Goal: Task Accomplishment & Management: Manage account settings

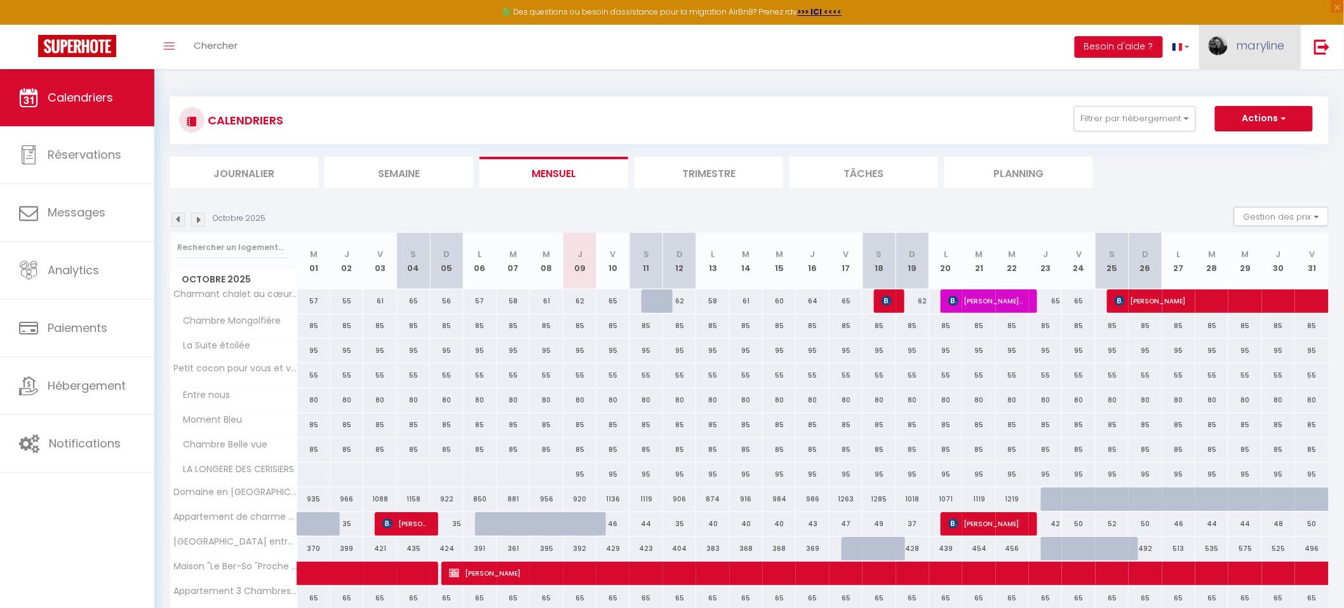
click at [1275, 36] on link "maryline" at bounding box center [1250, 47] width 102 height 44
click at [1221, 86] on link "Paramètres" at bounding box center [1250, 88] width 94 height 22
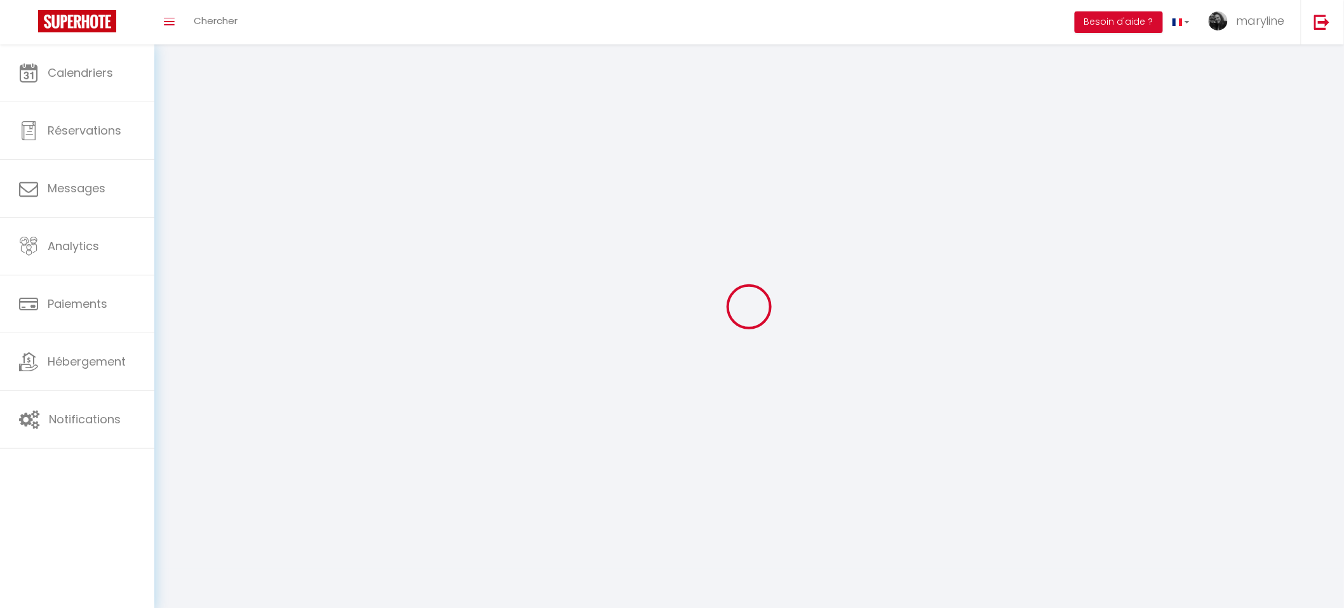
select select "75"
select select "28"
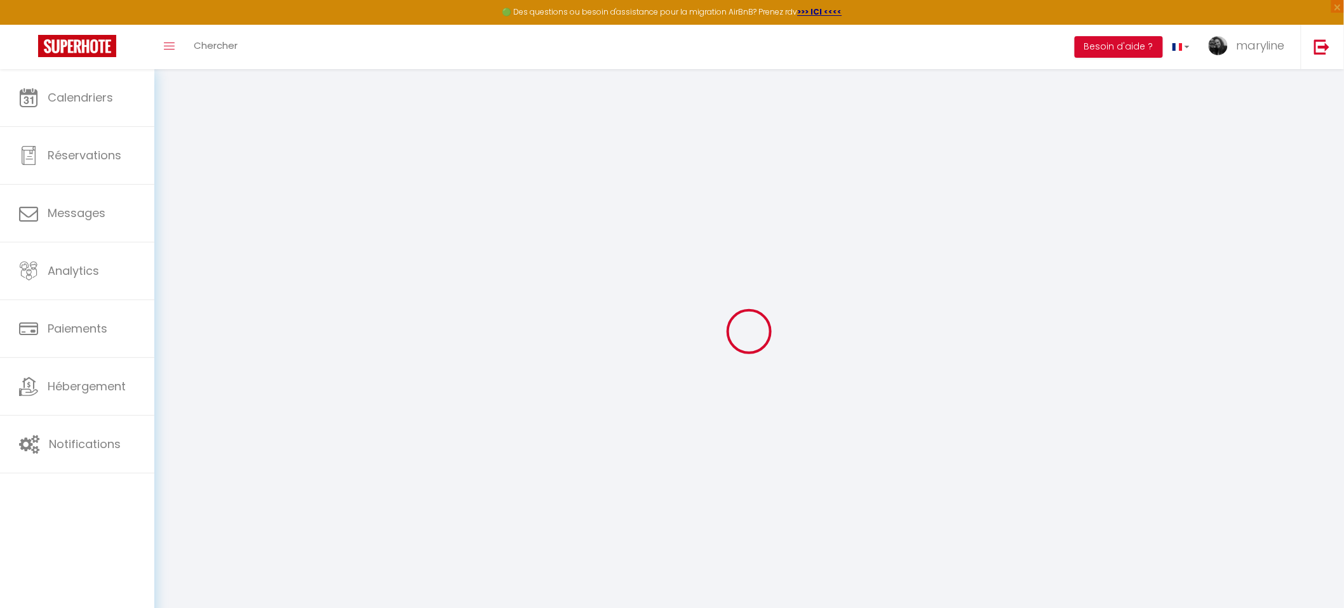
type input "sjFKubebgu2eqCfsit4aKudsS"
type input "ni1MsC0uxnxdzvcVJol5rY2UA"
type input "[URL][DOMAIN_NAME]"
select select "fr"
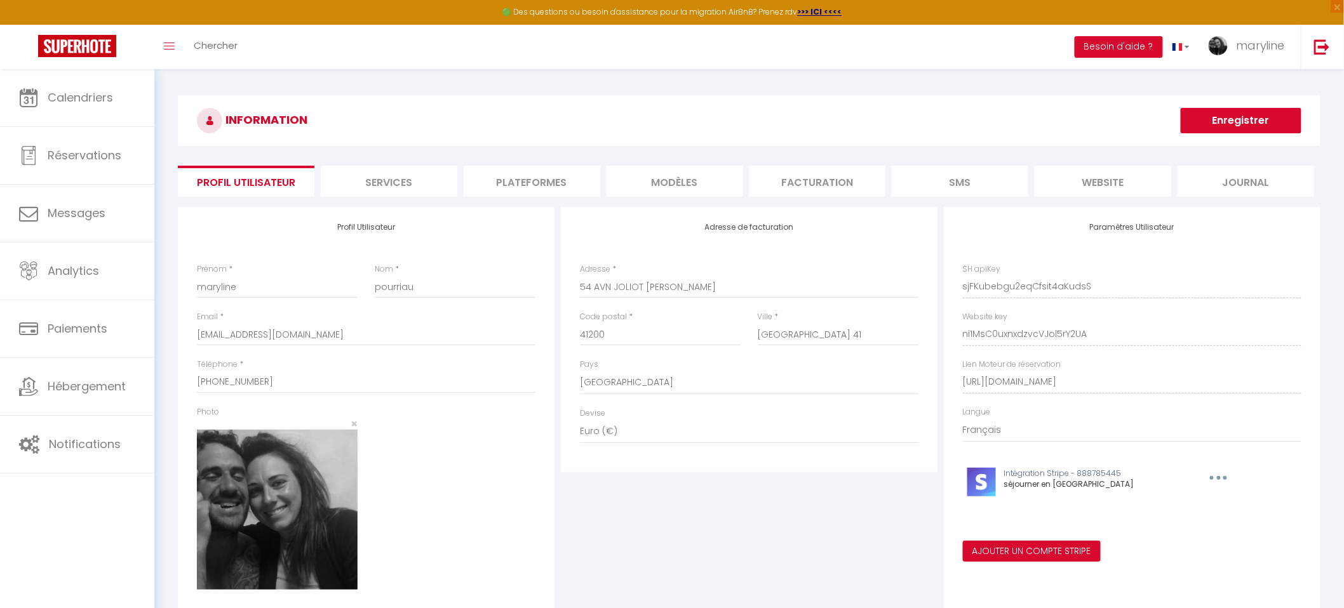
click at [572, 176] on li "Plateformes" at bounding box center [532, 181] width 137 height 31
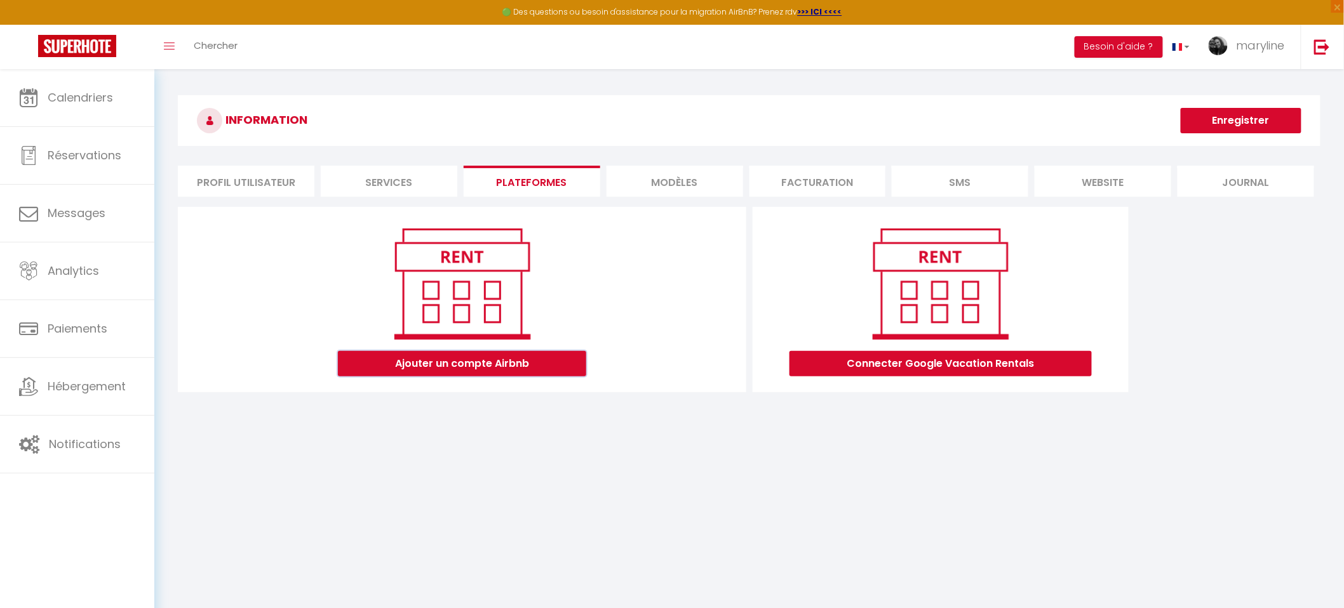
click at [460, 366] on button "Ajouter un compte Airbnb" at bounding box center [462, 363] width 248 height 25
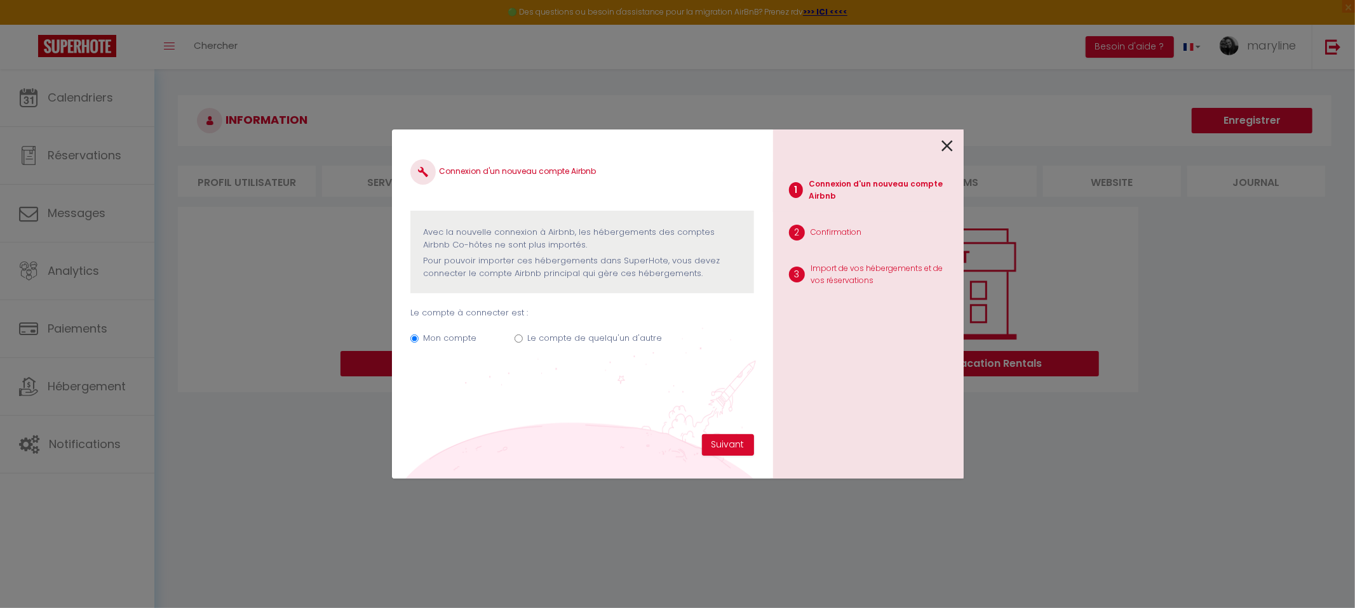
click at [517, 339] on input "Le compte de quelqu'un d'autre" at bounding box center [518, 339] width 8 height 8
radio input "true"
radio input "false"
click at [727, 442] on button "Suivant" at bounding box center [728, 445] width 52 height 22
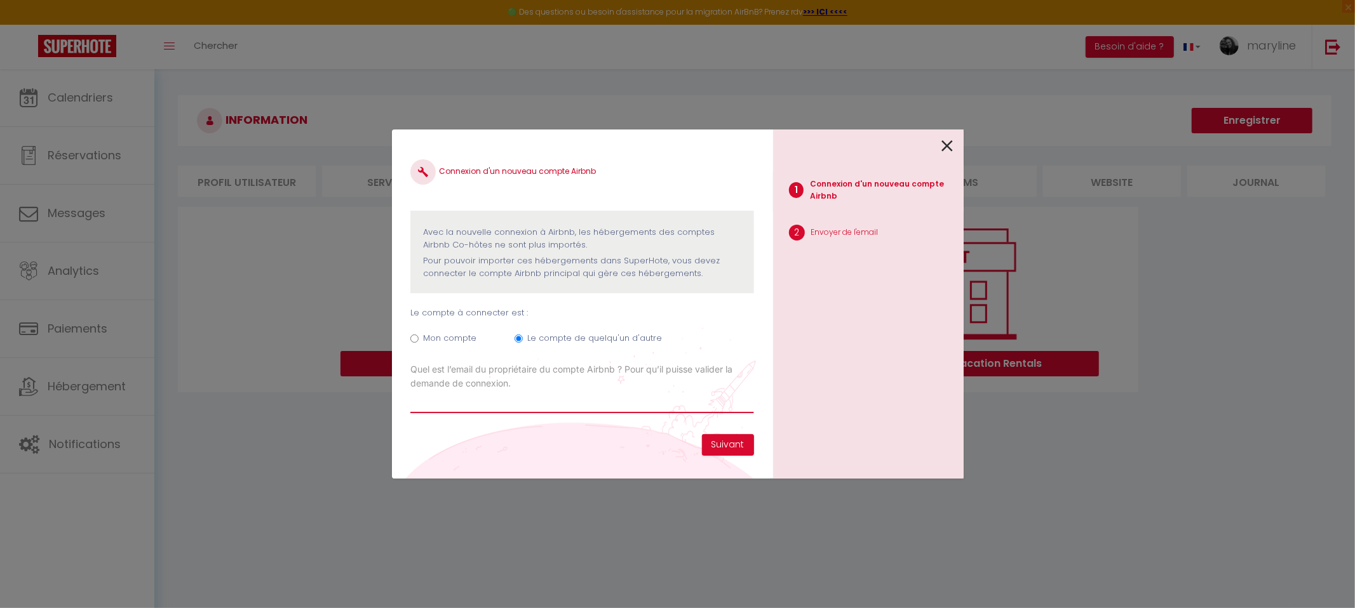
click at [673, 394] on input "Email connexion Airbnb" at bounding box center [581, 402] width 343 height 23
click at [697, 187] on div "Connexion d'un nouveau compte Airbnb" at bounding box center [581, 181] width 343 height 45
click at [954, 149] on div "1 Connexion d'un nouveau compte Airbnb 2 Envoyer de l'email" at bounding box center [868, 304] width 191 height 349
click at [944, 143] on icon at bounding box center [947, 146] width 11 height 19
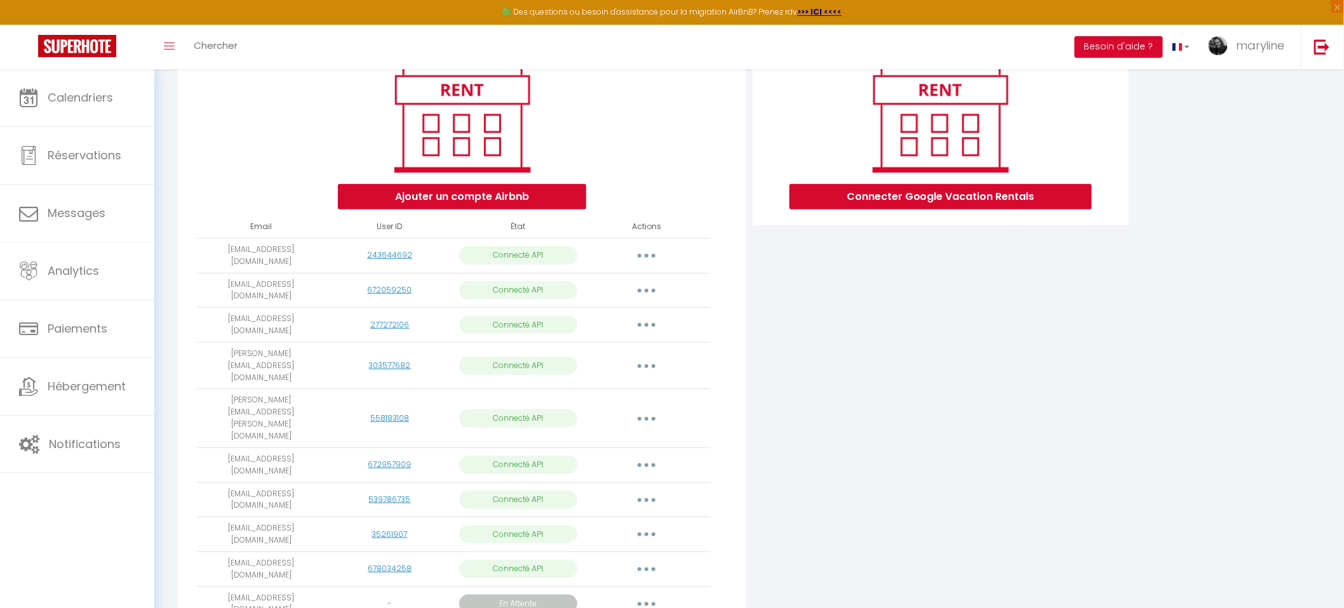
scroll to position [181, 0]
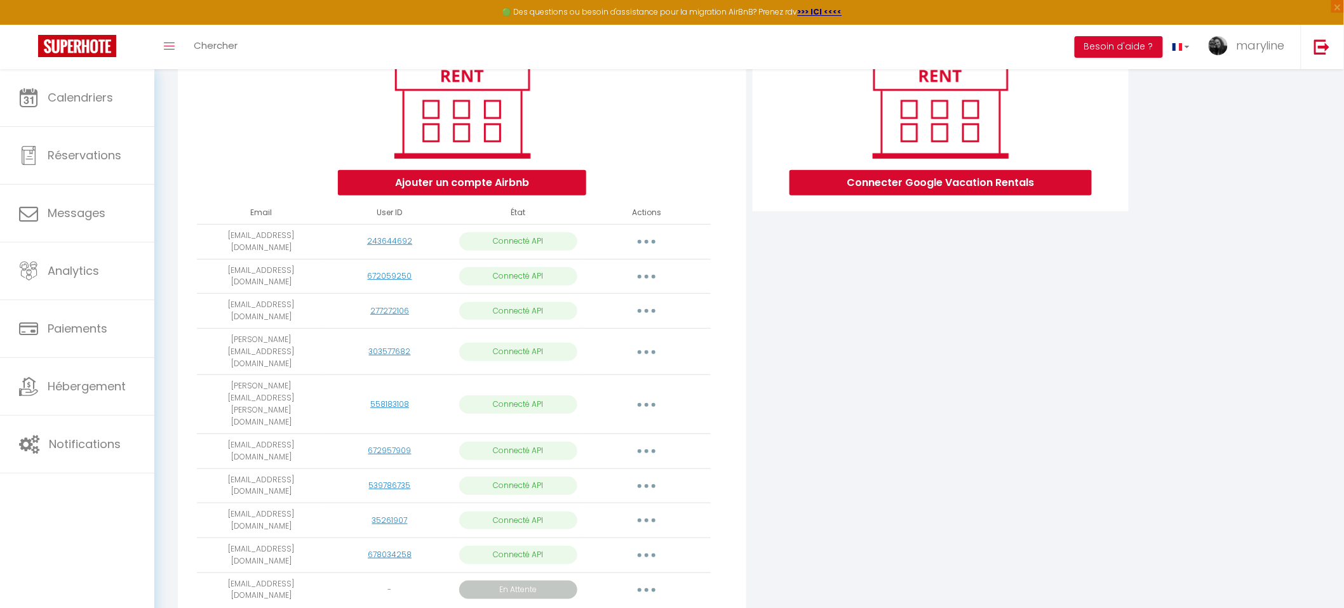
click at [645, 581] on button "button" at bounding box center [647, 591] width 36 height 20
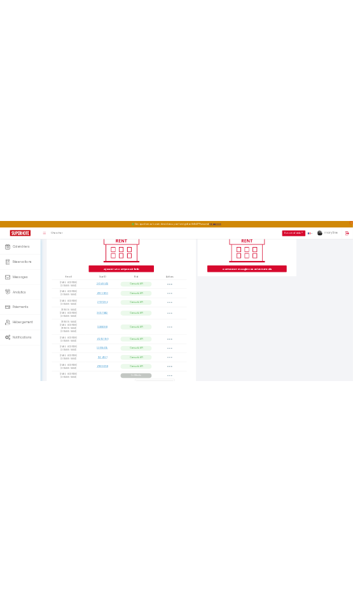
scroll to position [211, 0]
